Goal: Transaction & Acquisition: Purchase product/service

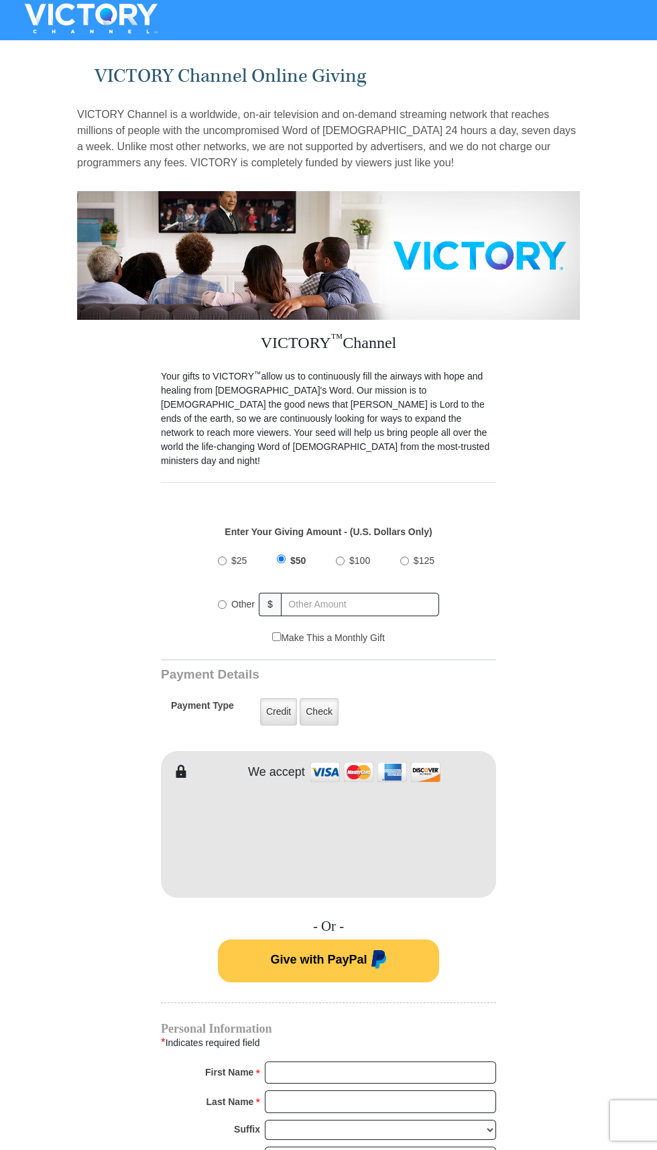
click at [376, 940] on button "Give with PayPal" at bounding box center [328, 961] width 221 height 43
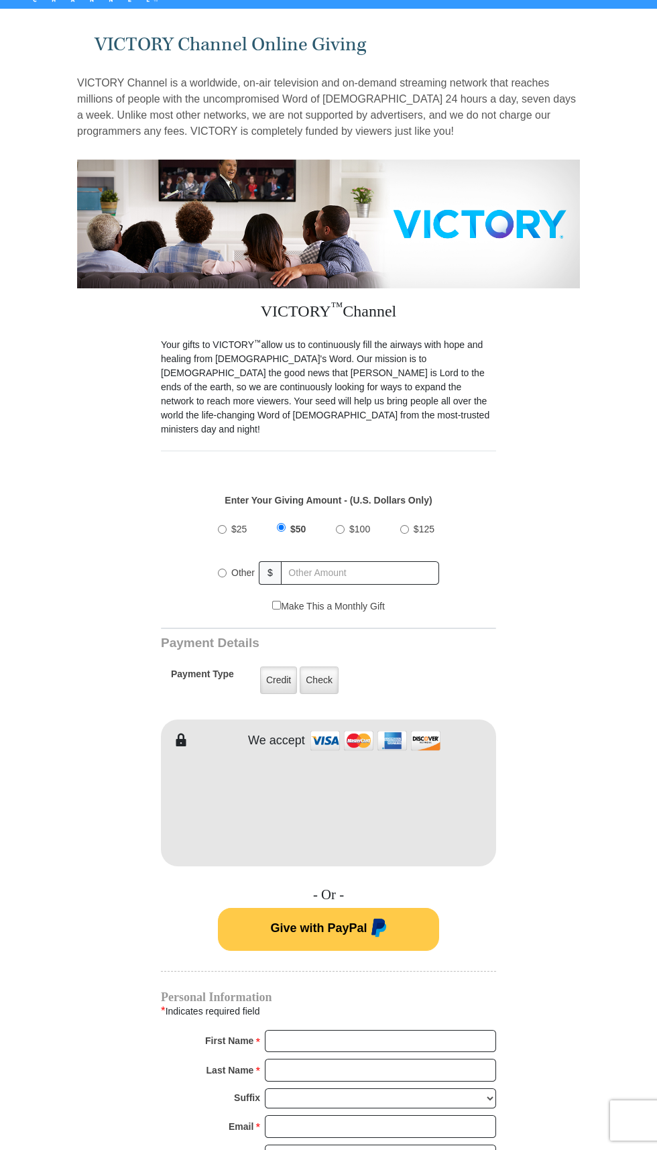
scroll to position [33, 0]
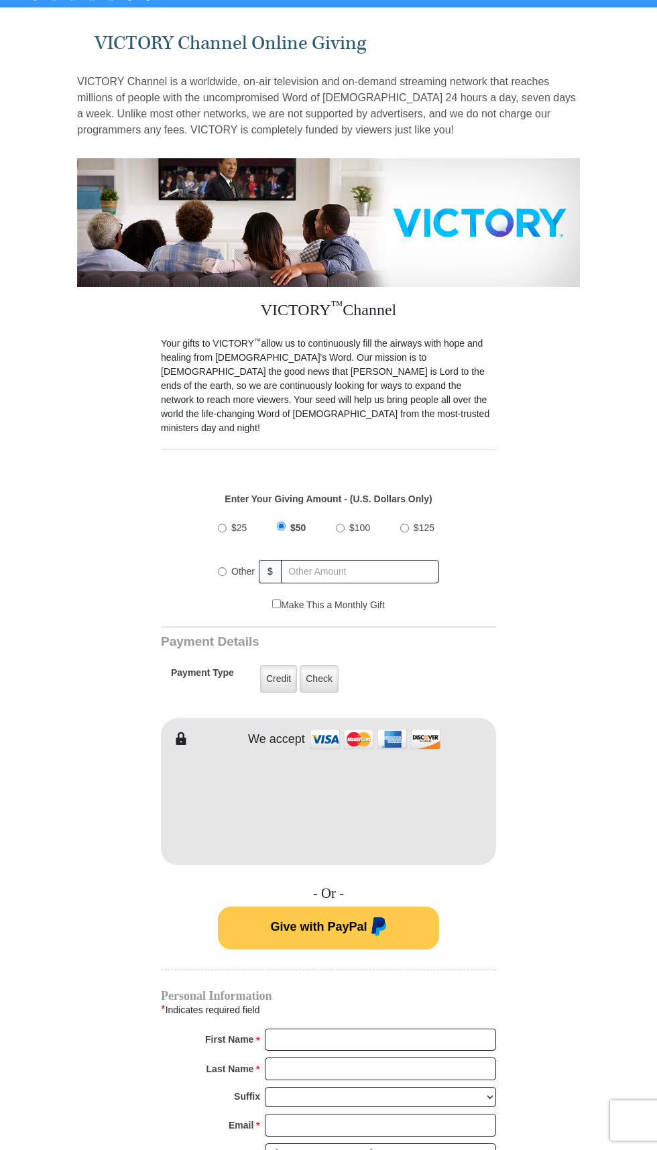
click at [504, 320] on form "VICTORY Channel Online Giving VICTORY Channel is a worldwide, on-air television…" at bounding box center [328, 802] width 503 height 1581
click at [426, 393] on p "Your gifts to VICTORY ™ allow us to continuously fill the airways with hope and…" at bounding box center [328, 386] width 335 height 99
click at [418, 560] on input "text" at bounding box center [360, 571] width 158 height 23
radio input "true"
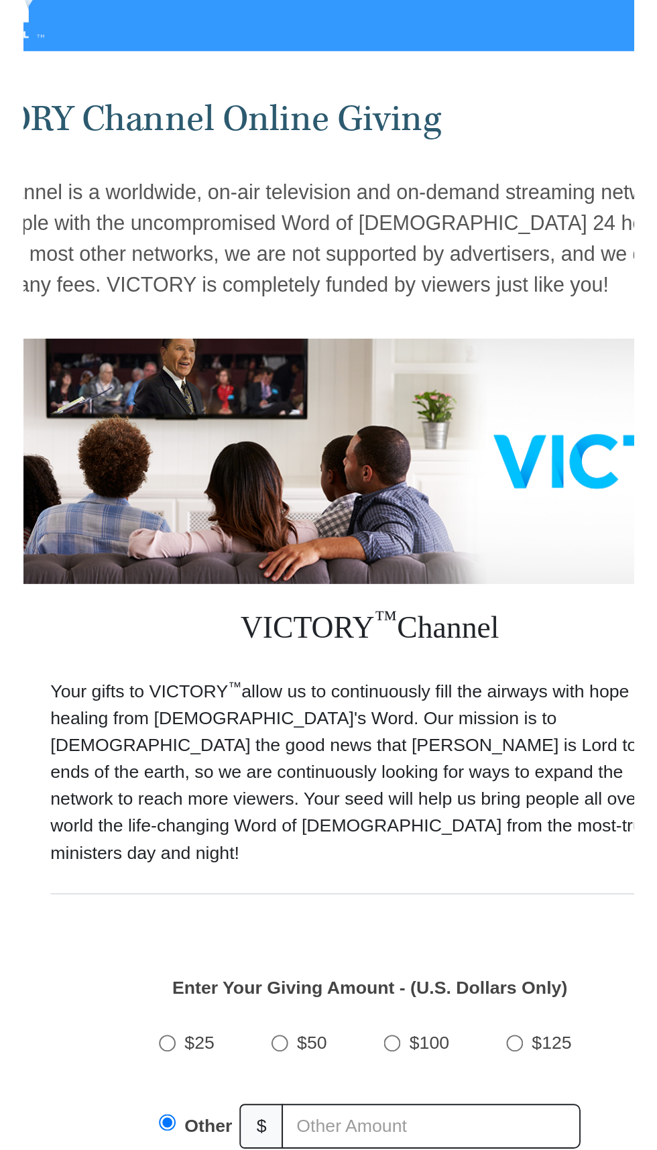
scroll to position [0, 0]
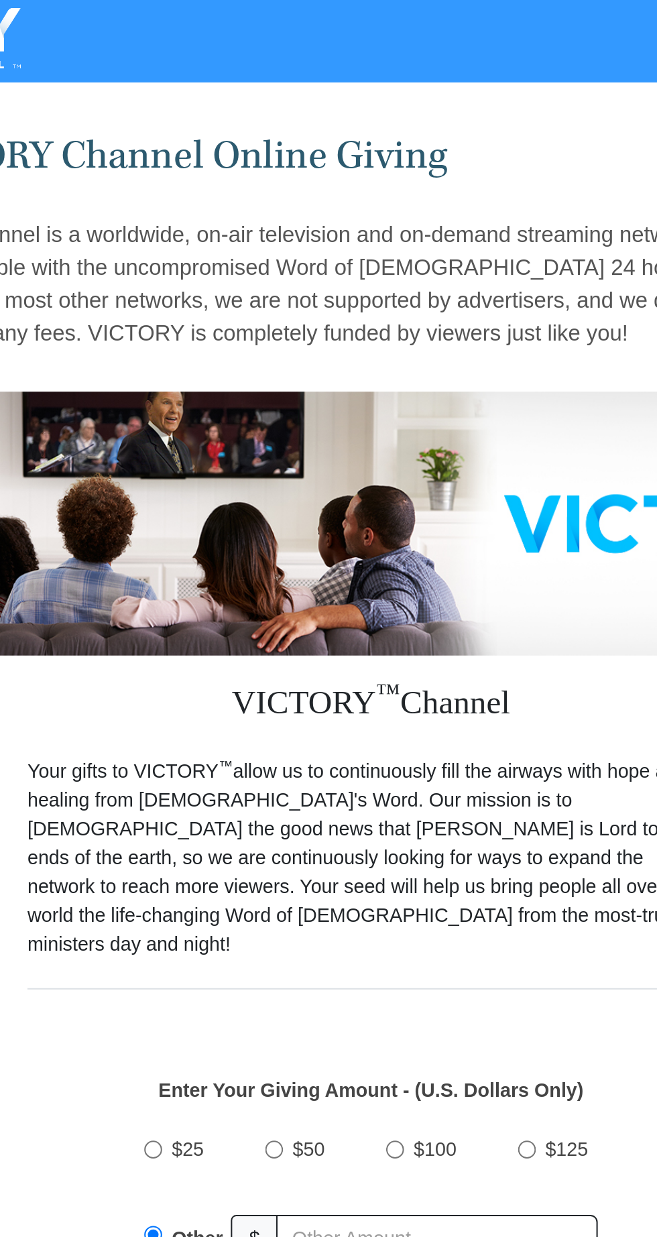
click at [461, 189] on div "VICTORY Channel is a worldwide, on-air television and on-demand streaming netwo…" at bounding box center [328, 145] width 503 height 91
